Goal: Task Accomplishment & Management: Use online tool/utility

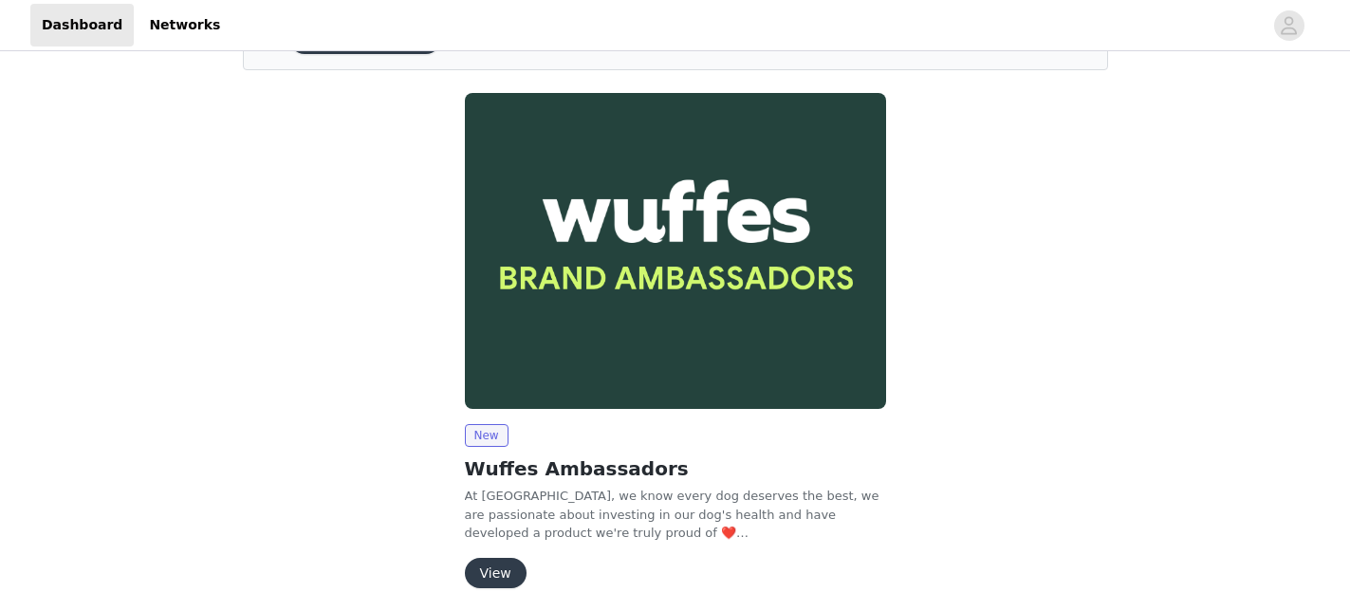
scroll to position [192, 0]
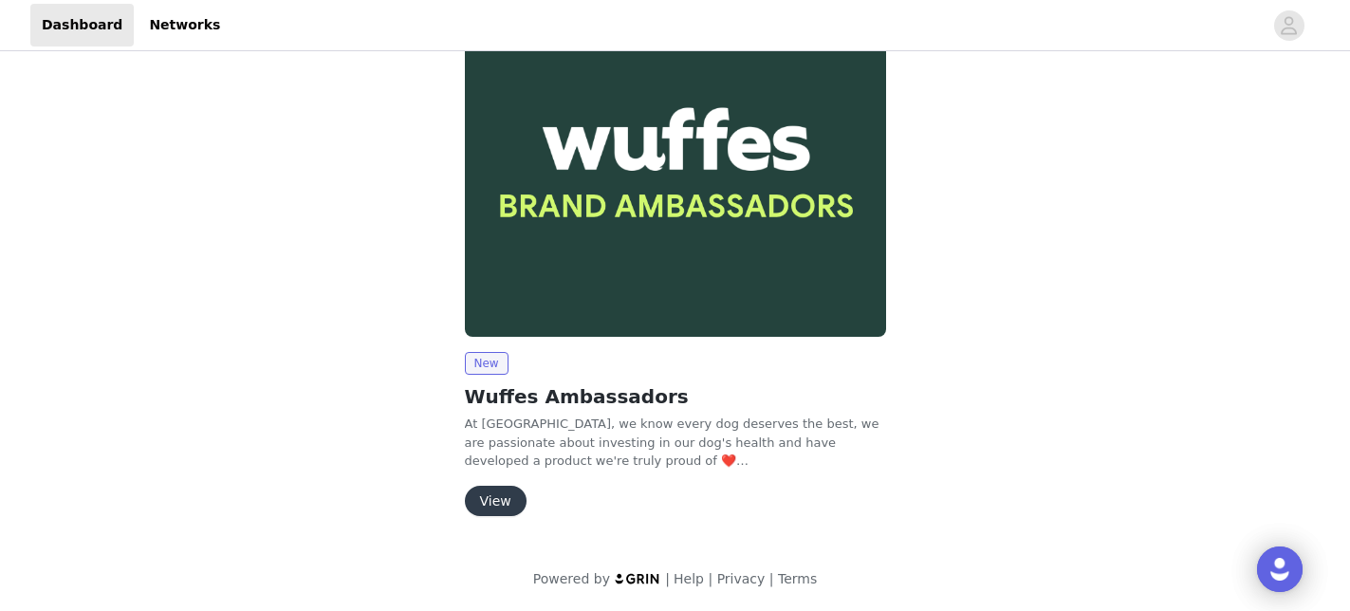
click at [481, 498] on button "View" at bounding box center [496, 501] width 62 height 30
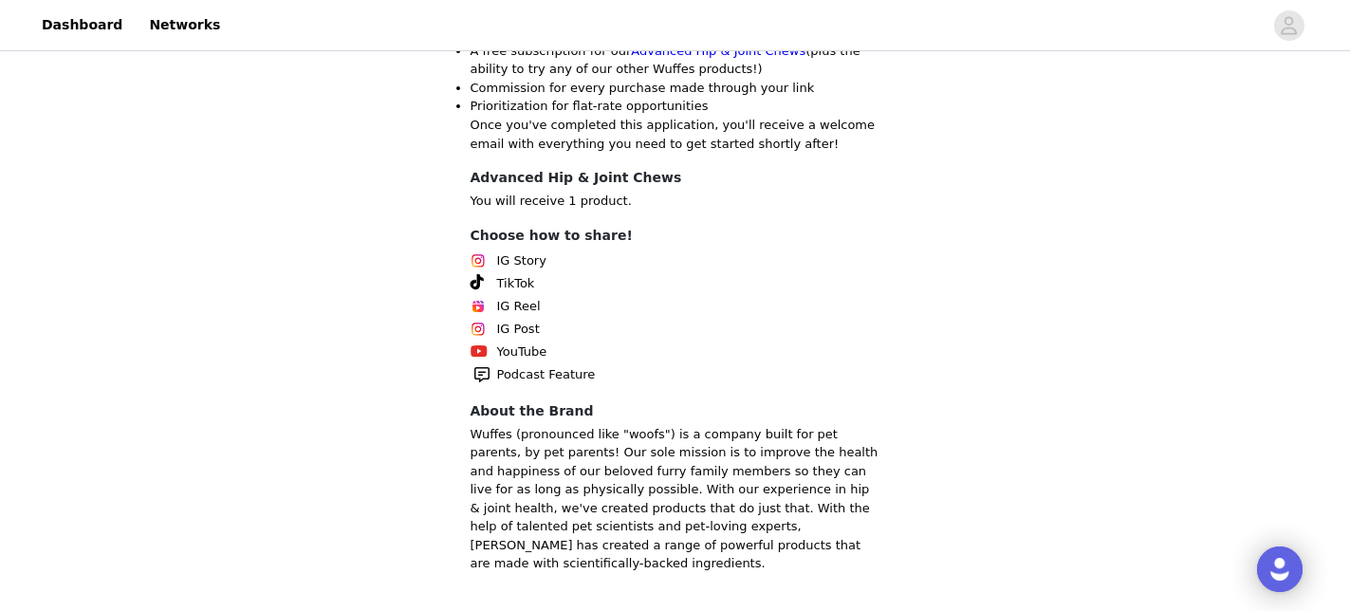
scroll to position [575, 0]
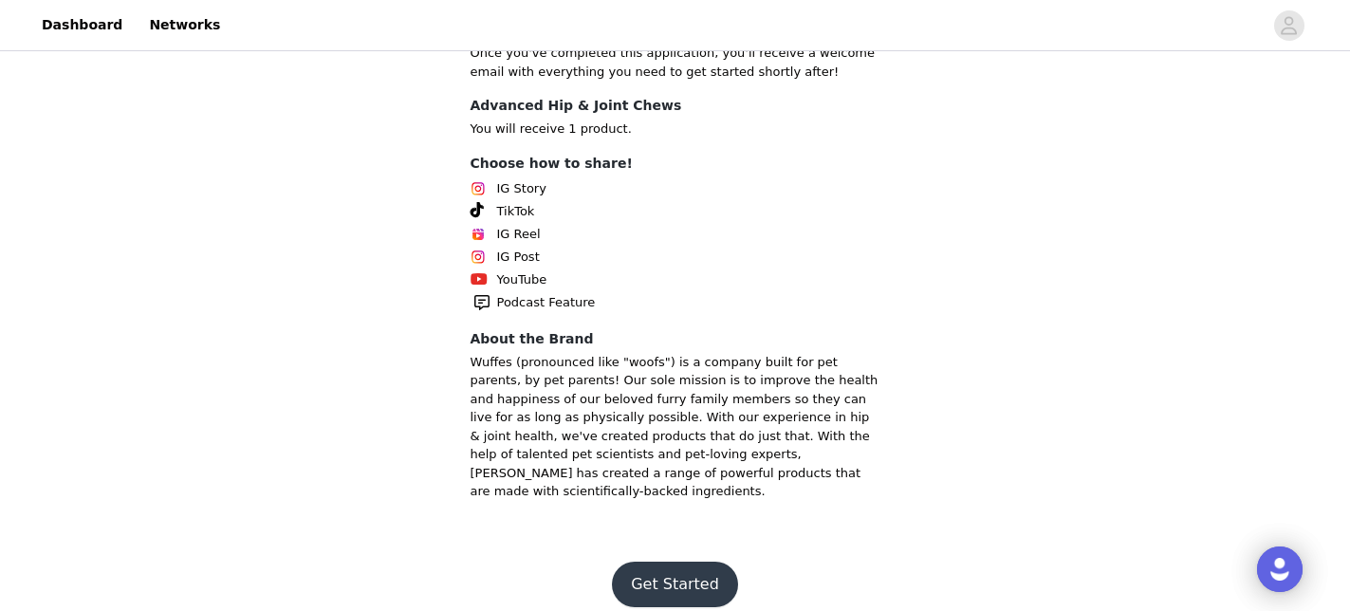
click at [695, 562] on button "Get Started" at bounding box center [675, 585] width 126 height 46
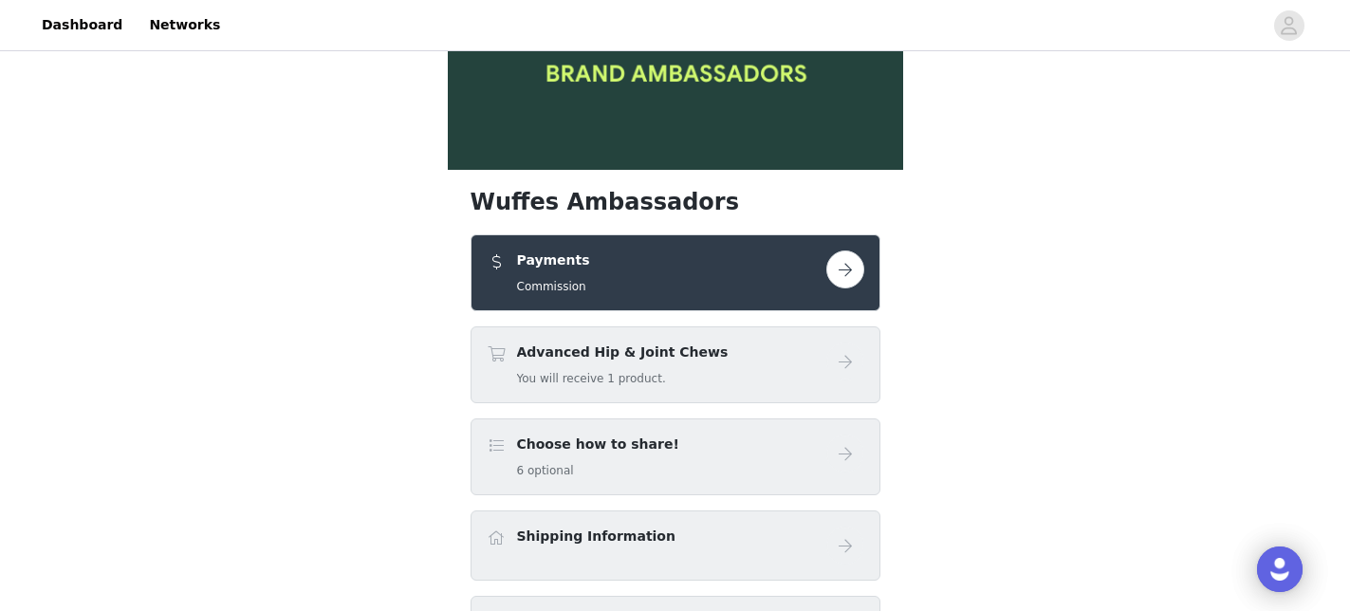
scroll to position [119, 0]
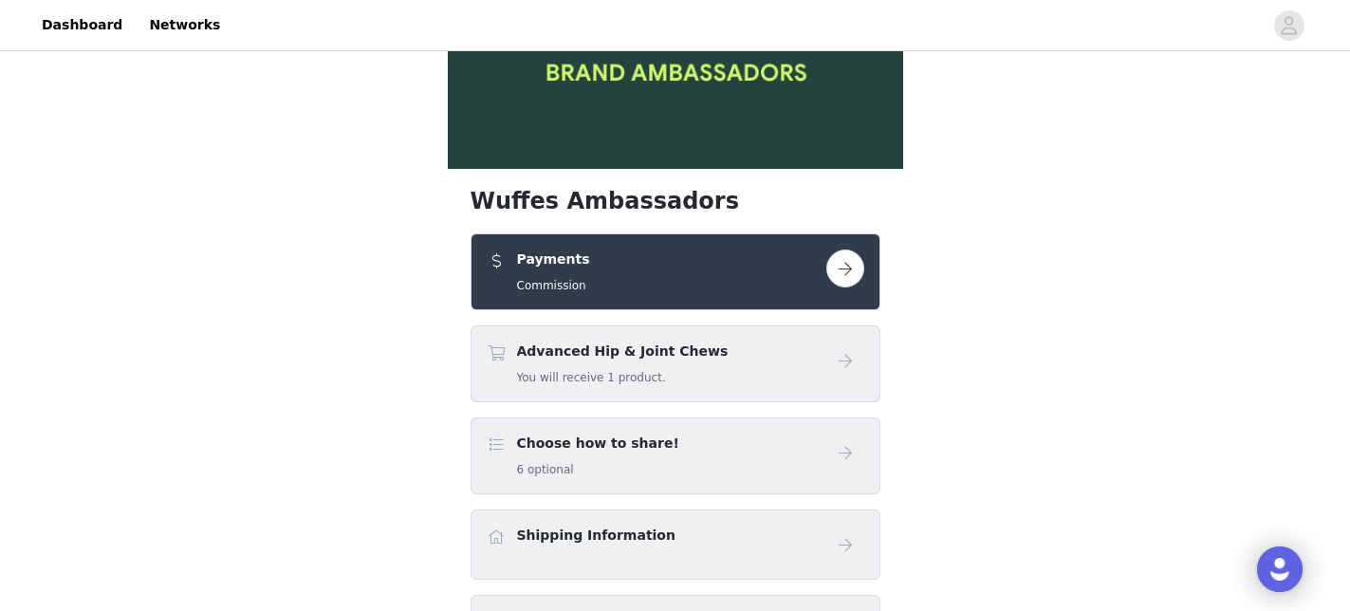
click at [844, 274] on button "button" at bounding box center [845, 269] width 38 height 38
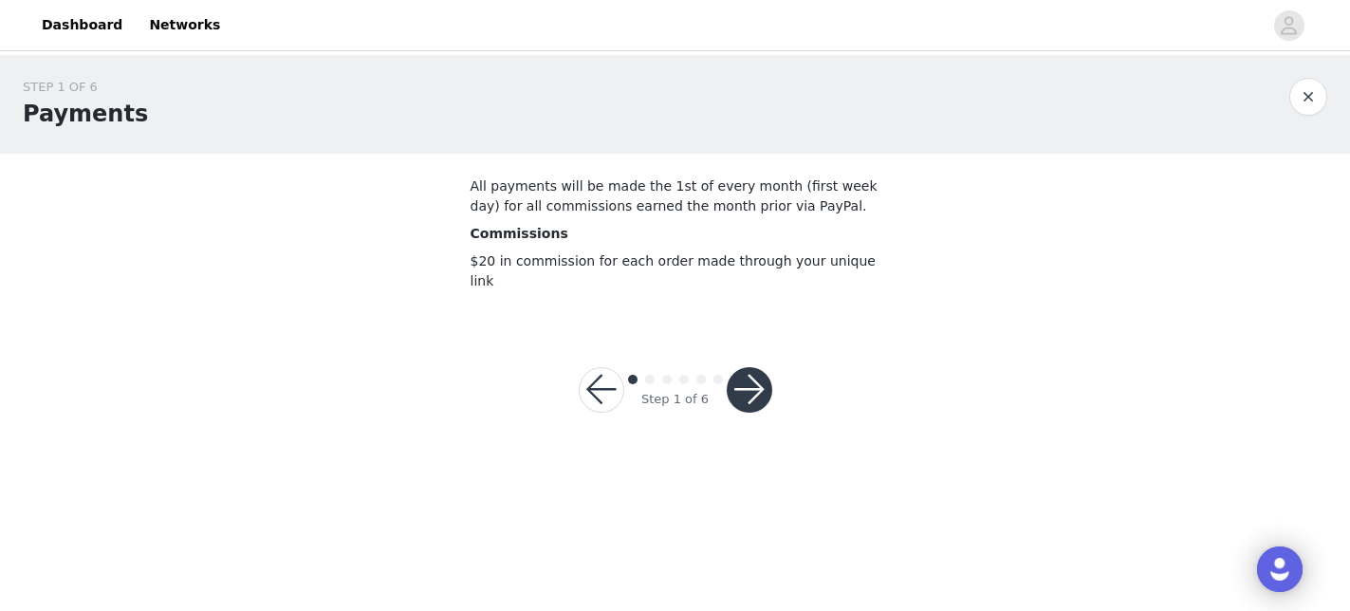
click at [759, 371] on button "button" at bounding box center [750, 390] width 46 height 46
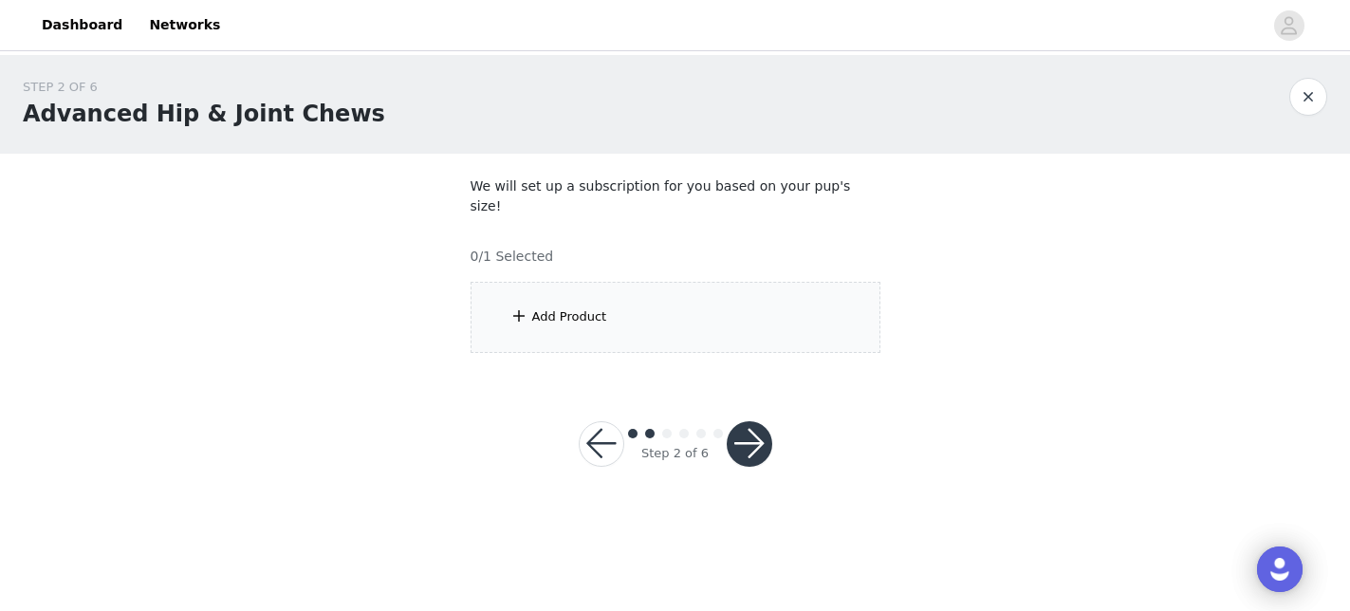
click at [584, 307] on div "Add Product" at bounding box center [569, 316] width 75 height 19
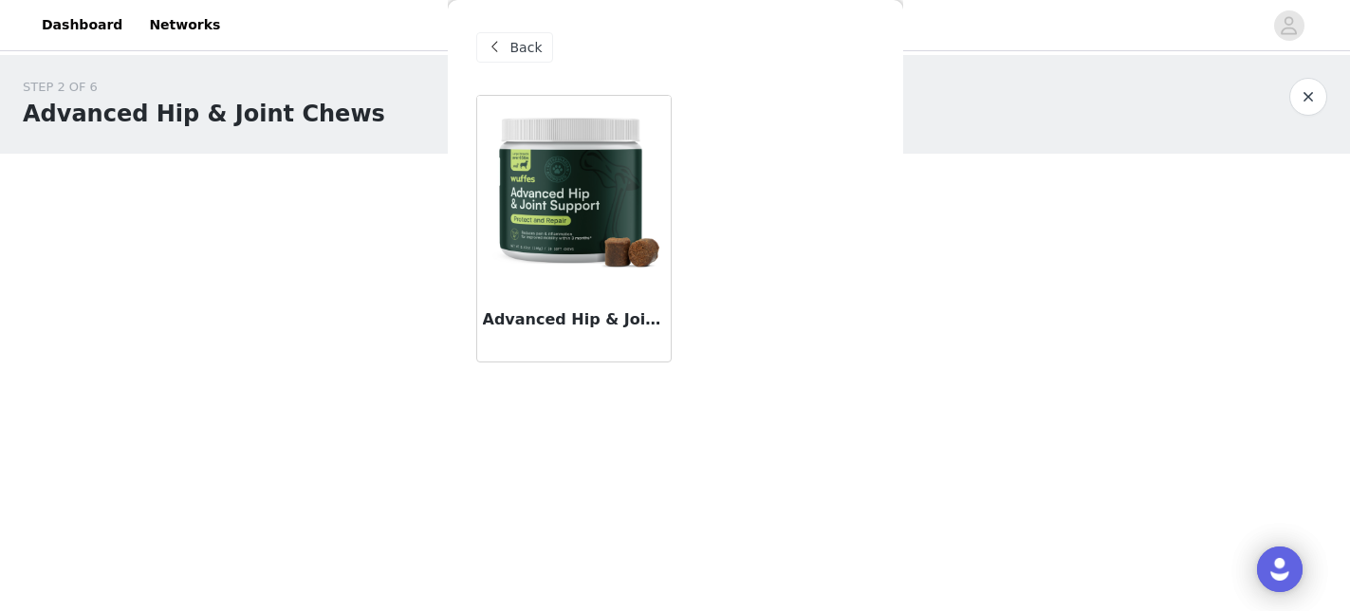
click at [560, 194] on img at bounding box center [574, 190] width 194 height 187
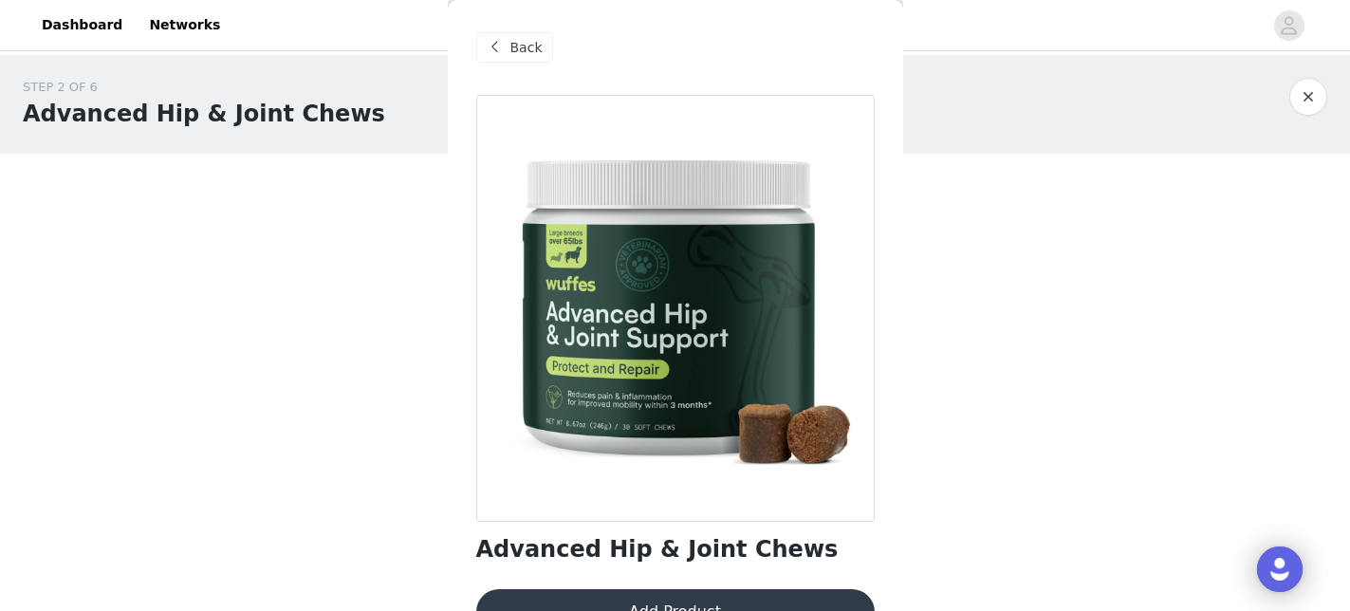
scroll to position [46, 0]
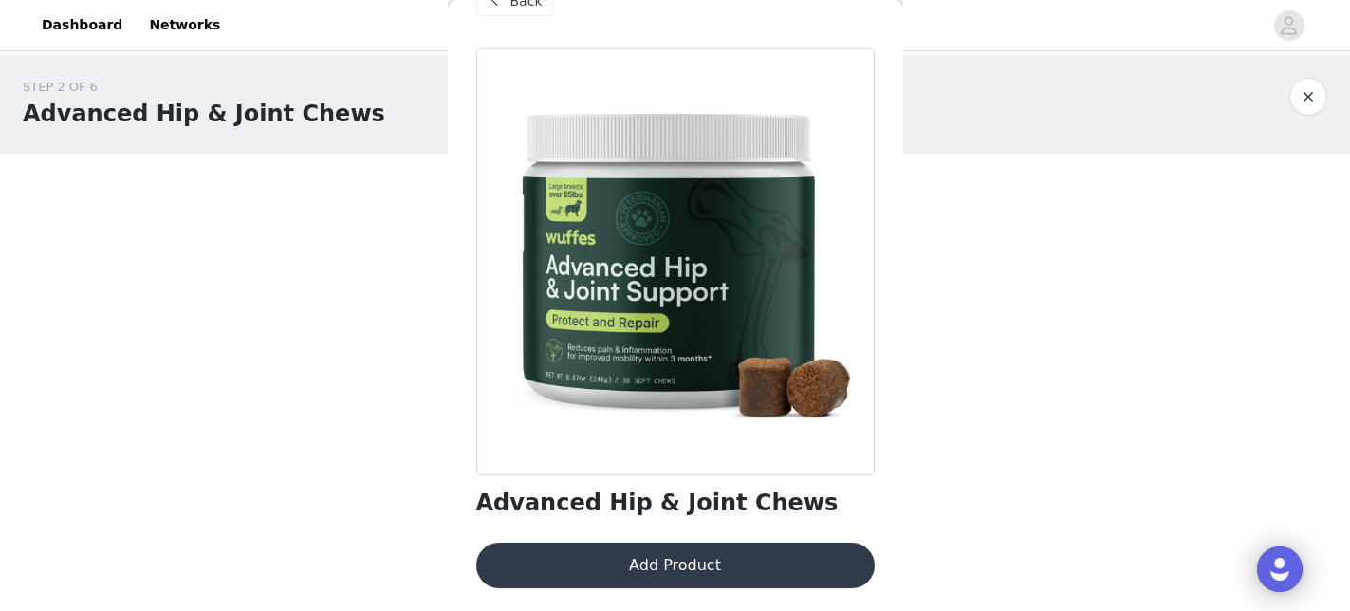
click at [654, 550] on button "Add Product" at bounding box center [675, 566] width 399 height 46
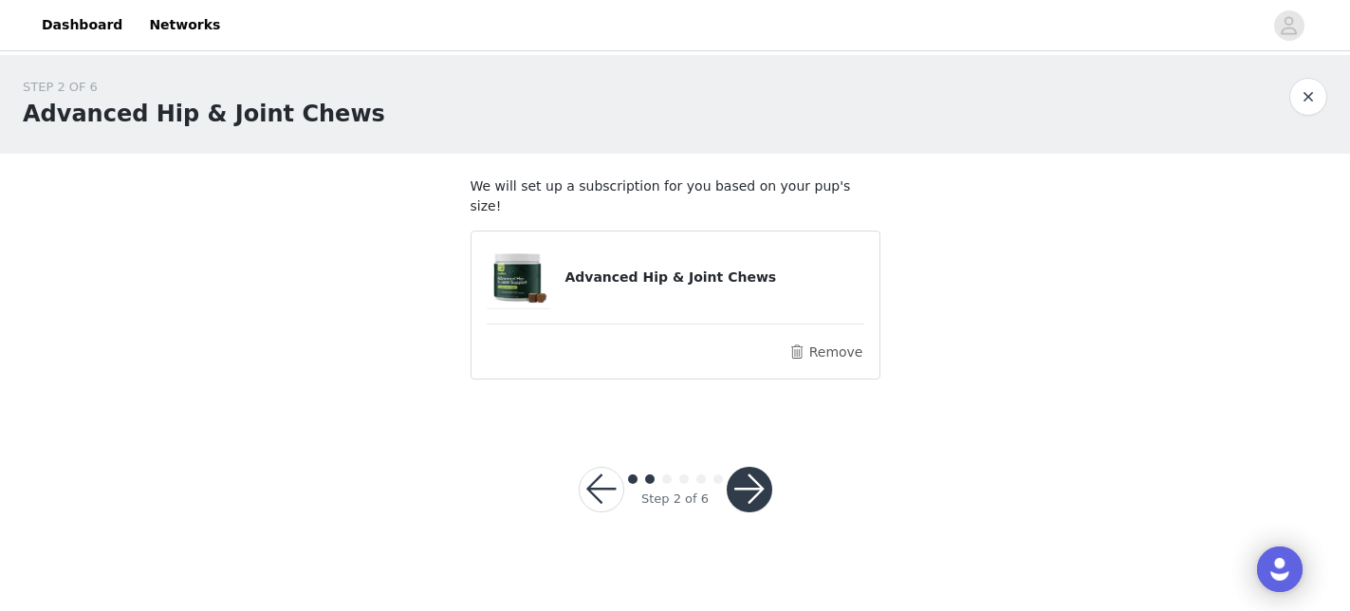
click at [749, 467] on button "button" at bounding box center [750, 490] width 46 height 46
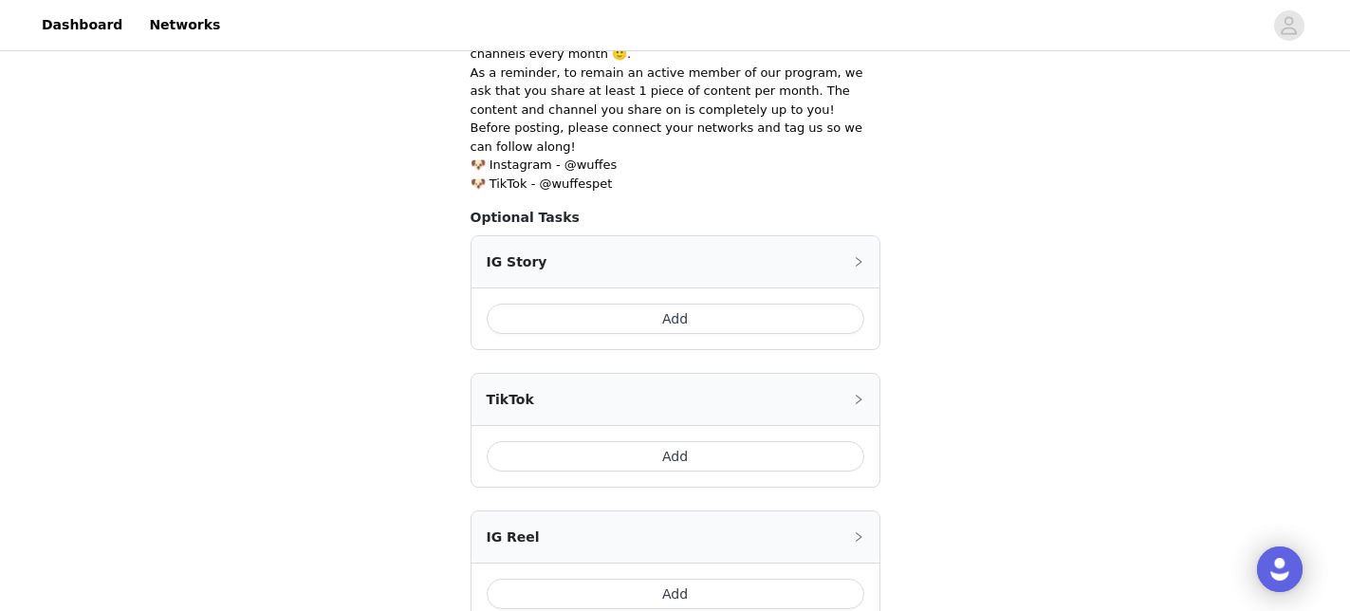
scroll to position [434, 0]
click at [665, 454] on button "Add" at bounding box center [676, 454] width 378 height 30
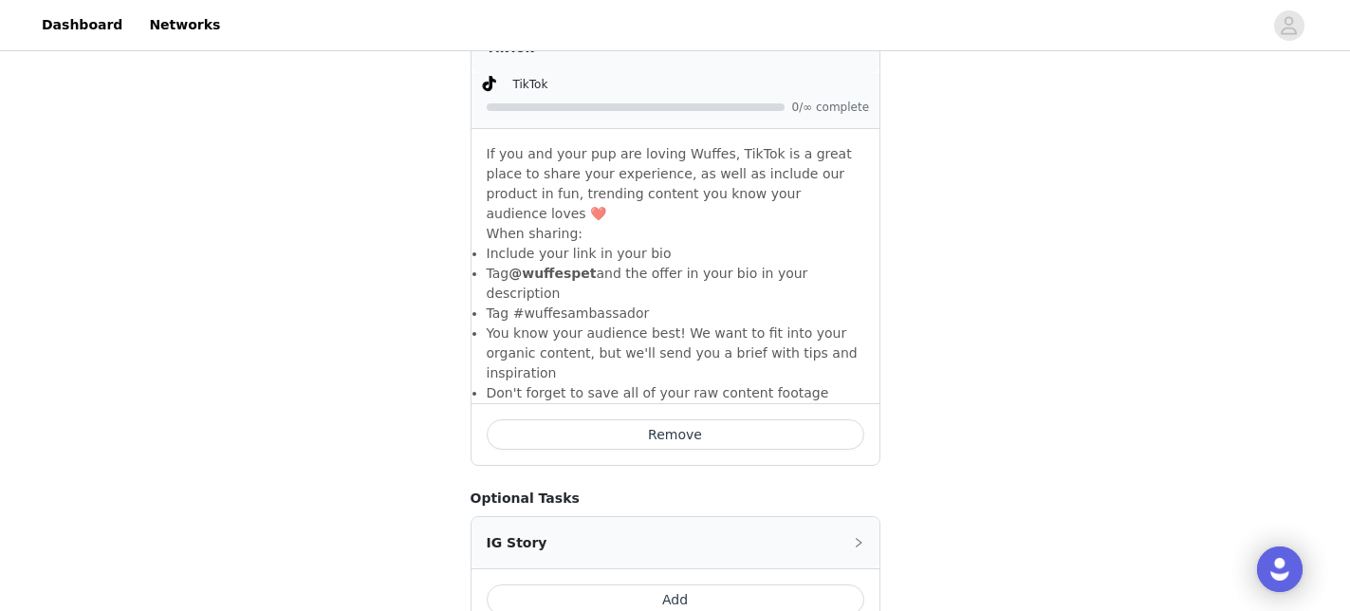
scroll to position [513, 0]
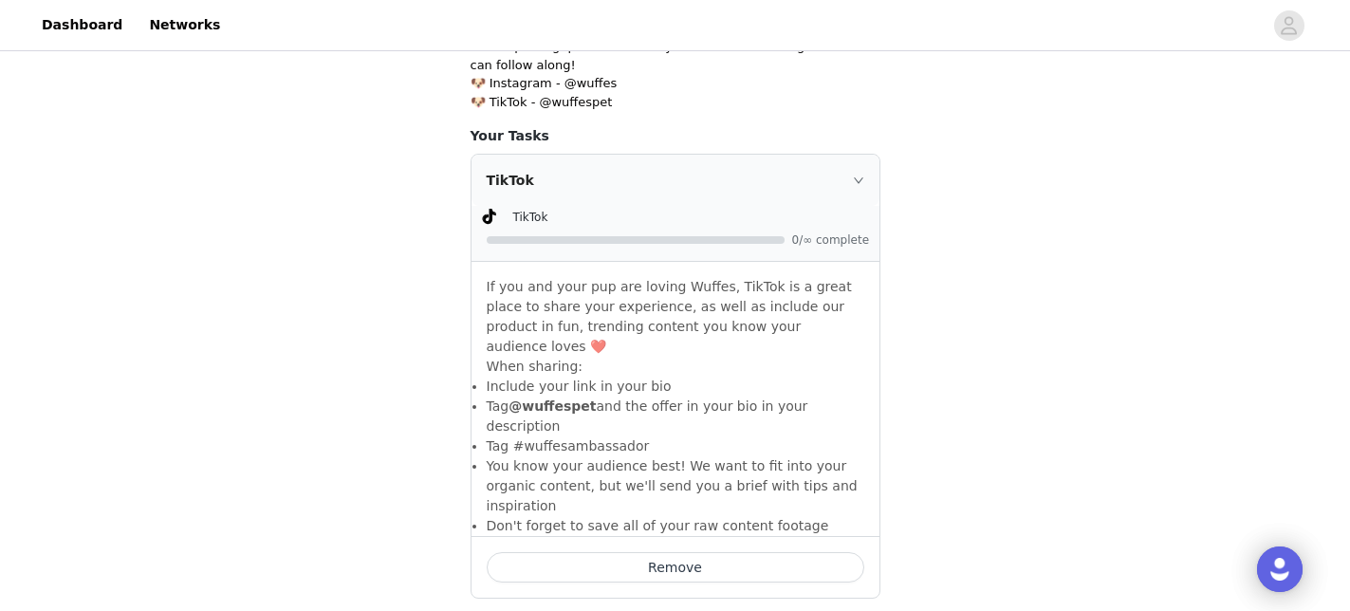
click at [558, 232] on div at bounding box center [677, 240] width 381 height 20
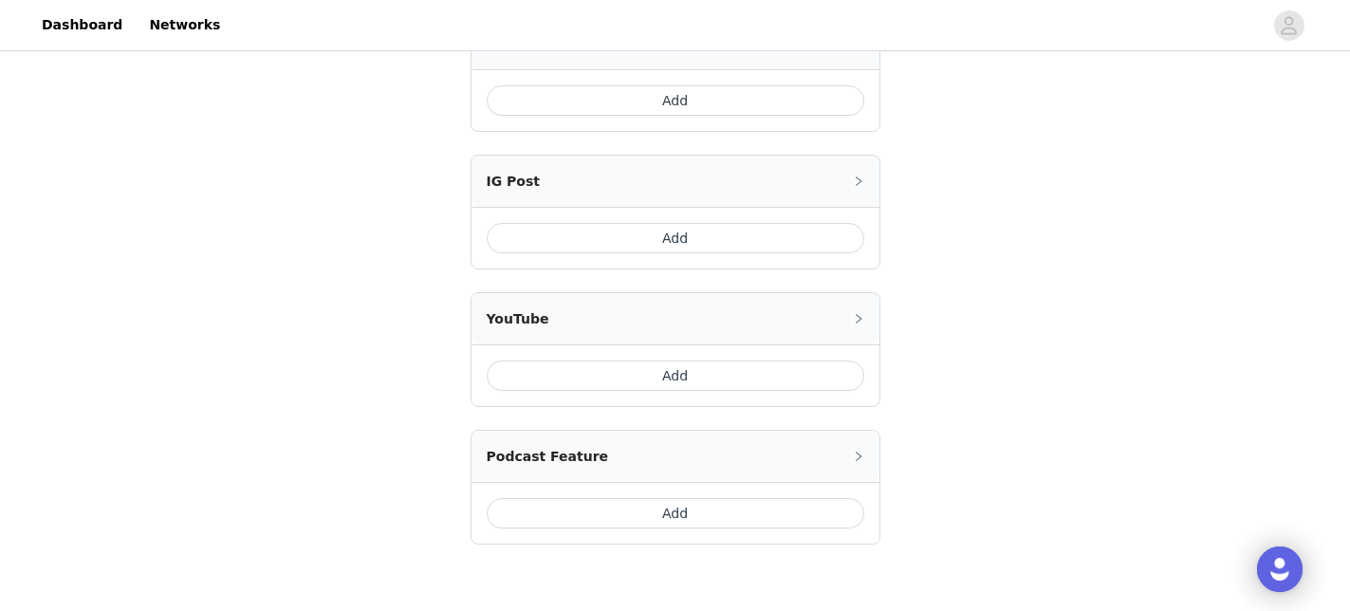
scroll to position [1339, 0]
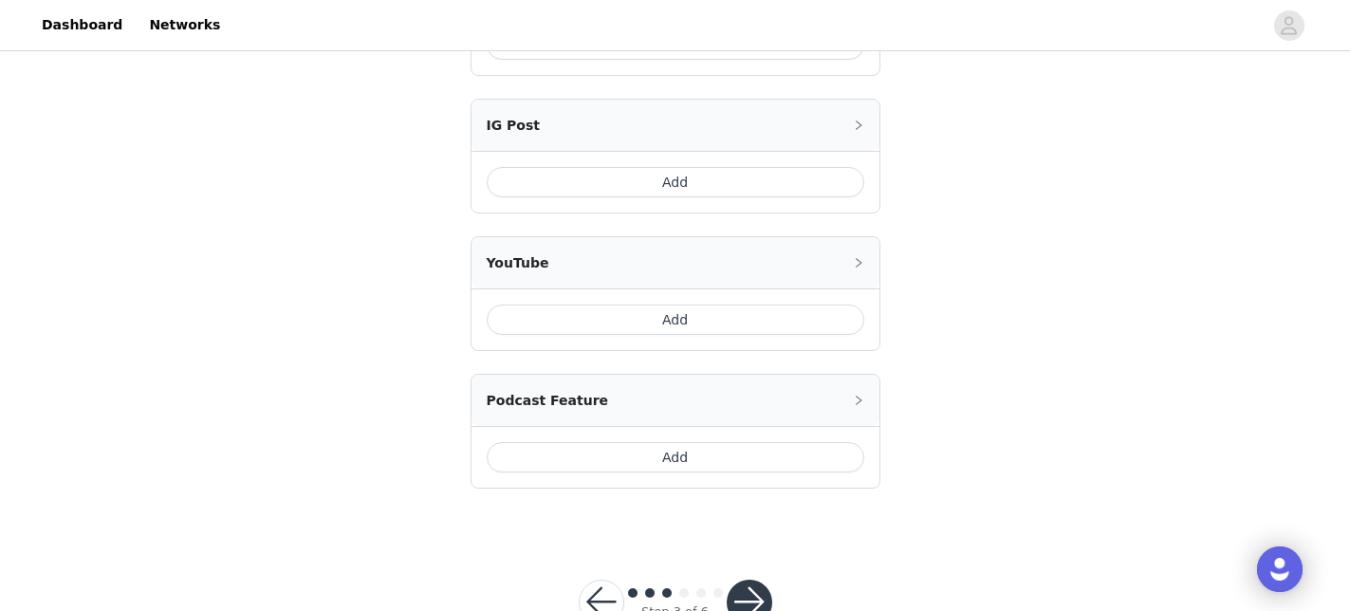
click at [739, 580] on button "button" at bounding box center [750, 603] width 46 height 46
